Goal: Transaction & Acquisition: Purchase product/service

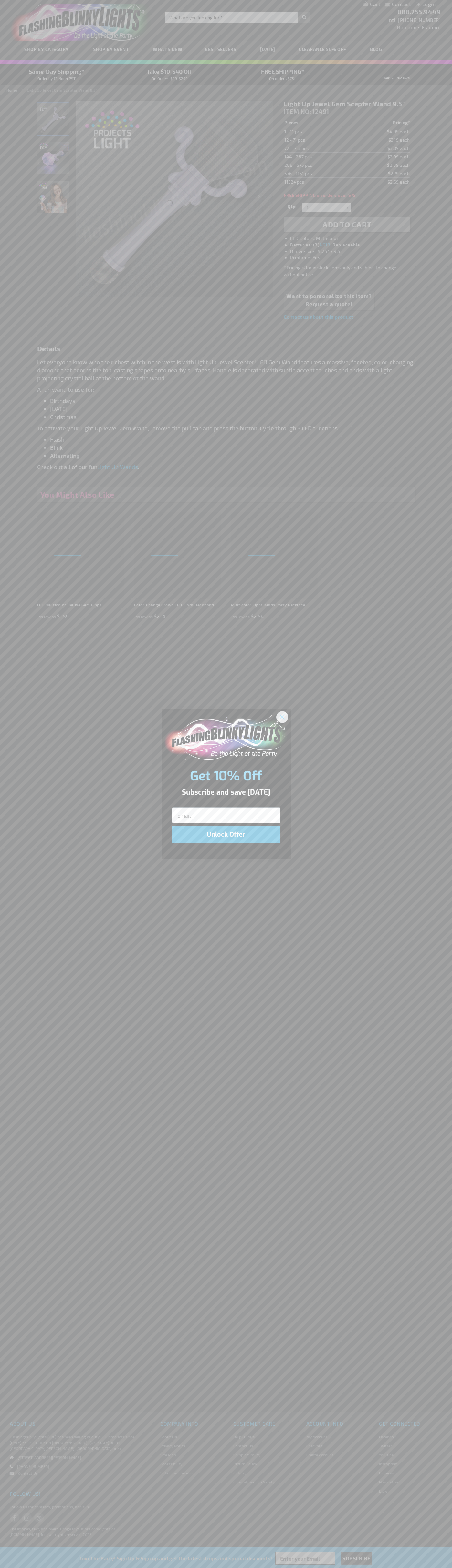
click at [282, 716] on icon "Close dialog" at bounding box center [281, 716] width 4 height 4
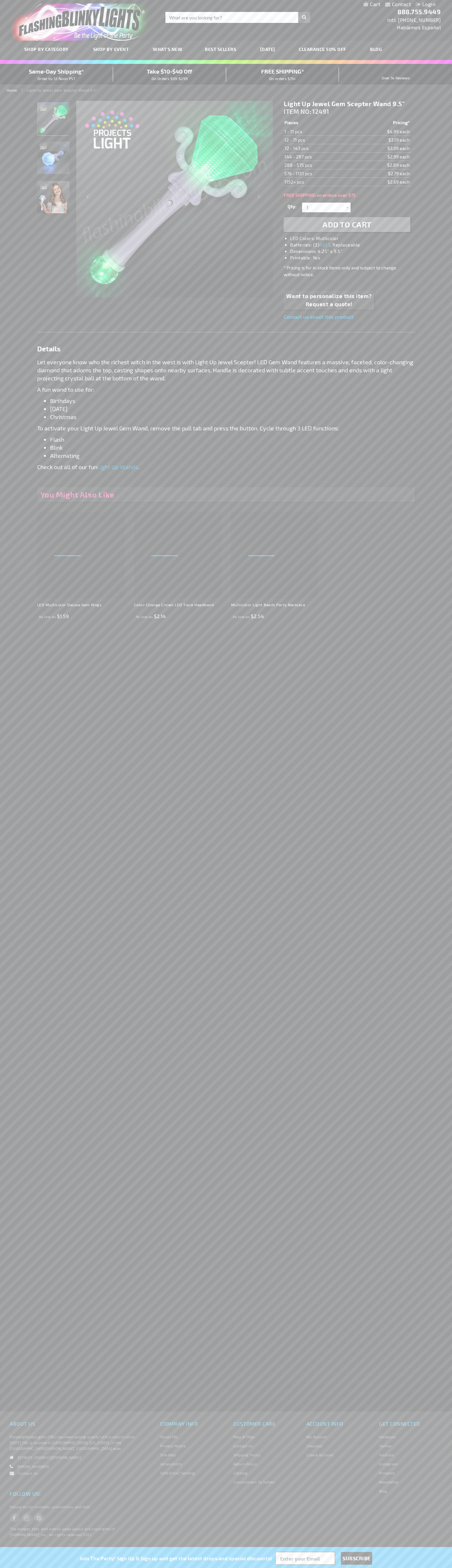
click at [347, 225] on span "Add to Cart" at bounding box center [347, 224] width 49 height 9
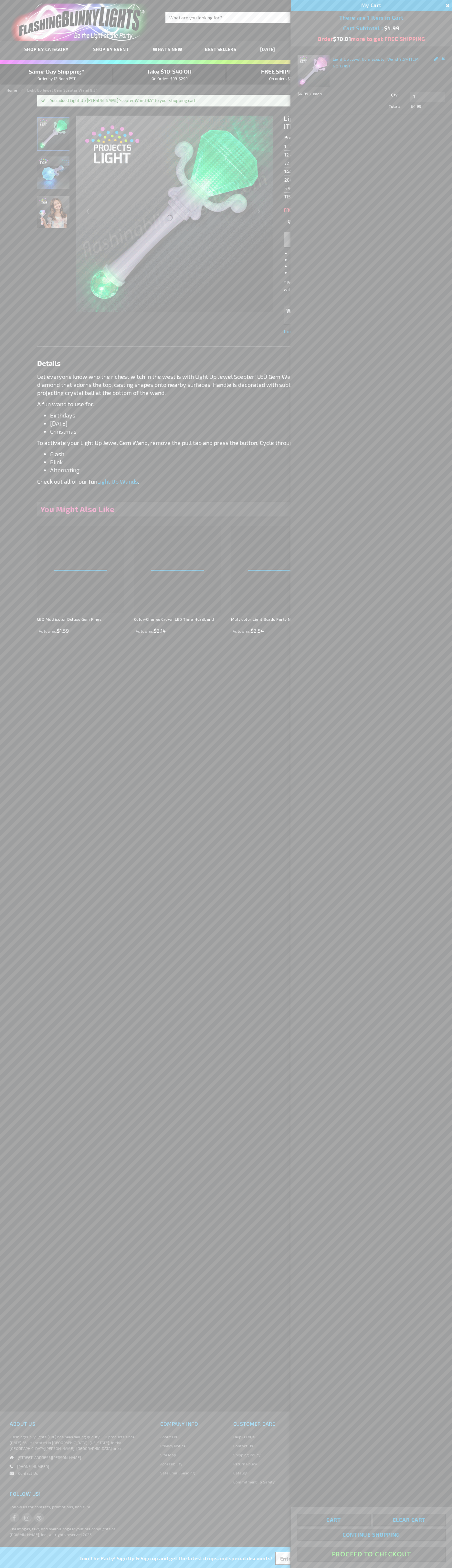
click at [371, 1554] on button "Proceed To Checkout" at bounding box center [371, 1554] width 148 height 15
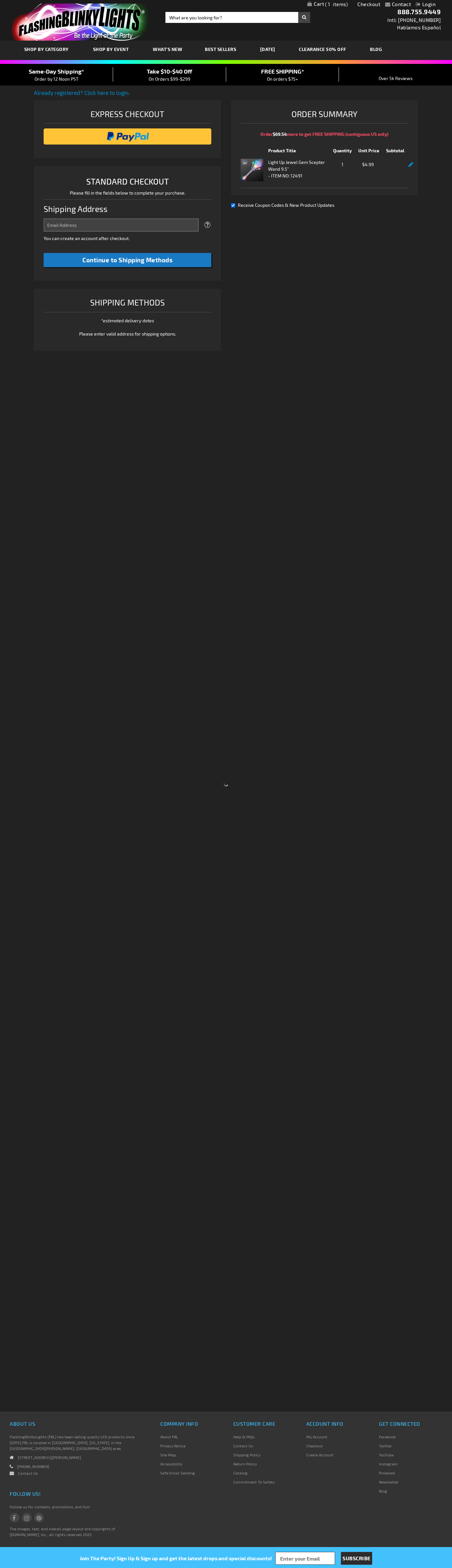
select select "US"
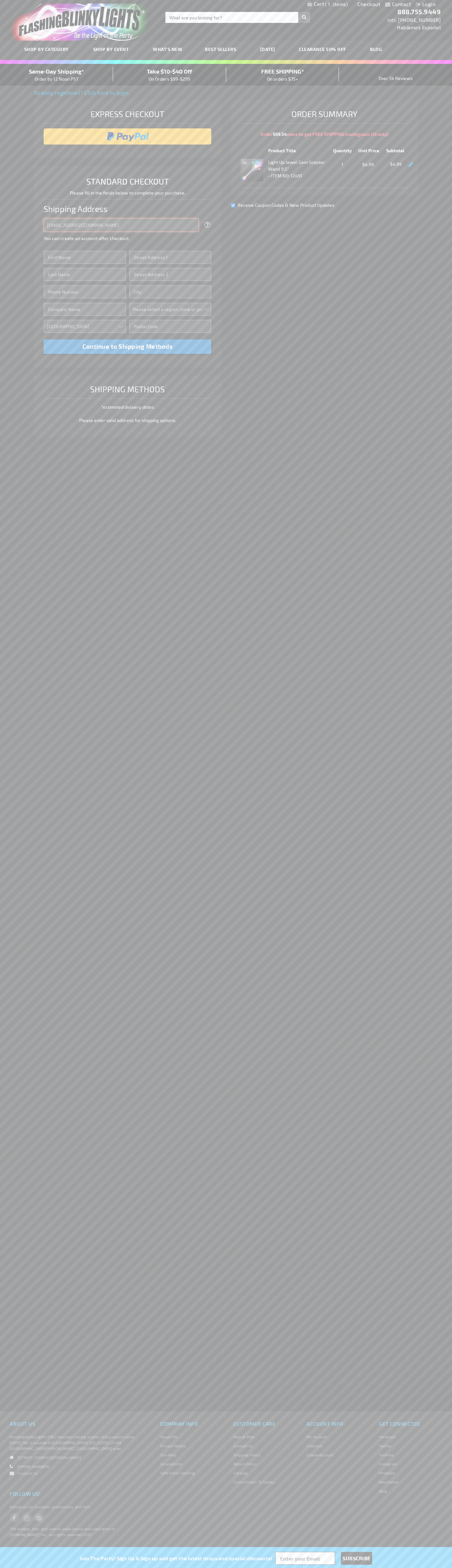
type input "johnsmith005@storebotmail.joonix.net"
type input "John"
type input "201 Colorado St"
type input "First floor"
type input "austin"
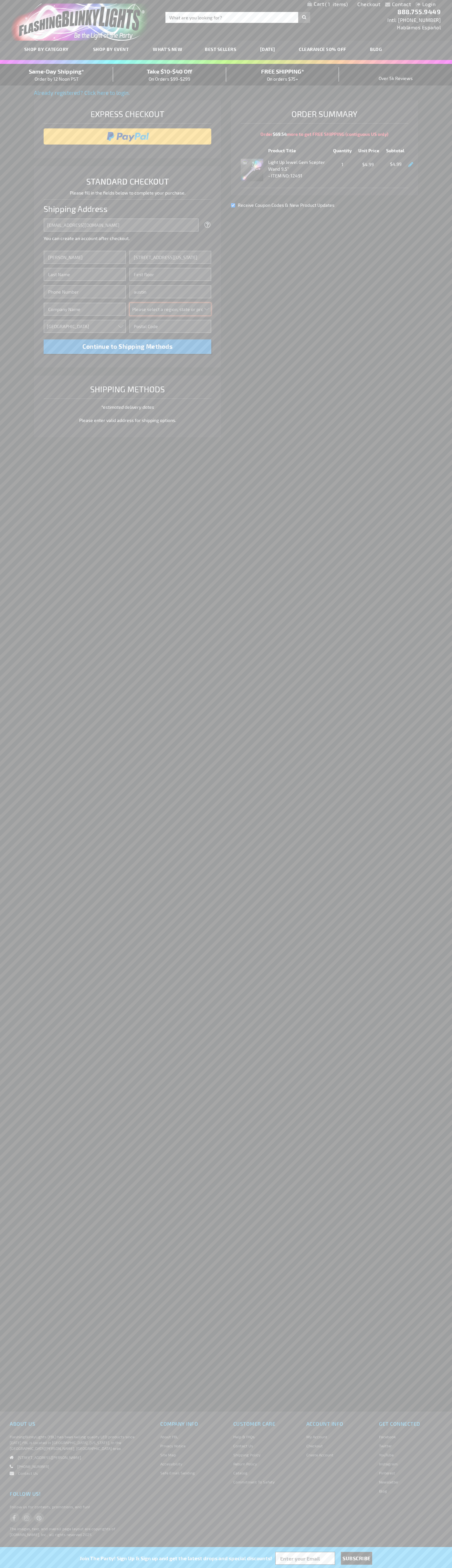
select select "57"
type input "78701"
type input "Smith"
type input "6502530000"
type input "John Smith"
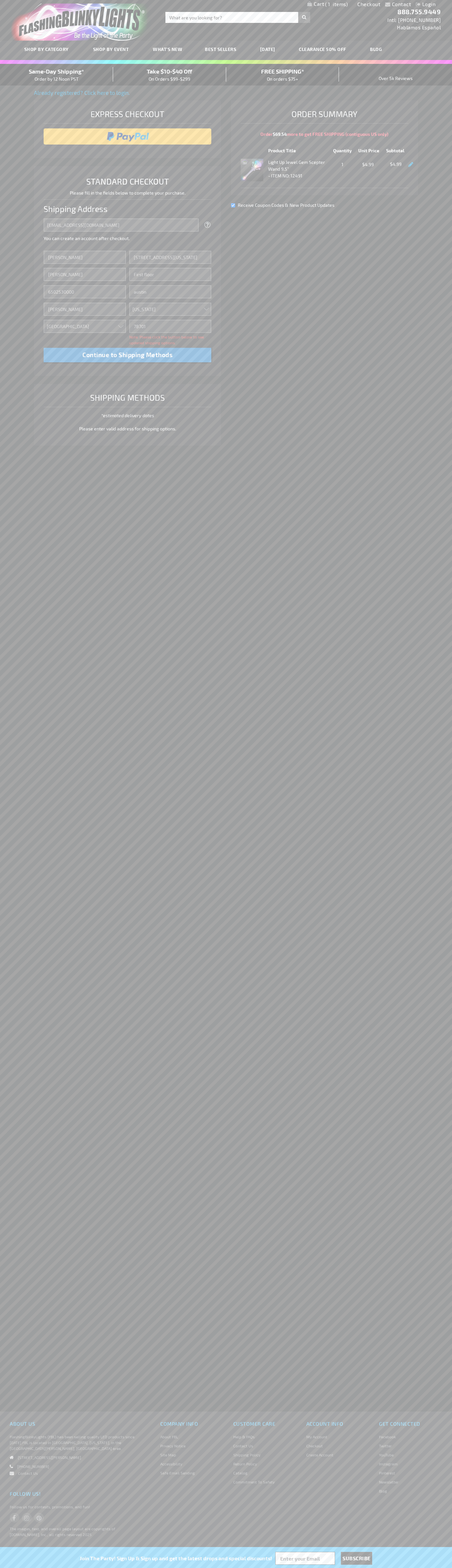
click at [57, 75] on div "Same-Day Shipping* Order by 12 Noon PST" at bounding box center [57, 74] width 113 height 15
click at [127, 136] on input "image" at bounding box center [127, 136] width 161 height 13
